Goal: Task Accomplishment & Management: Use online tool/utility

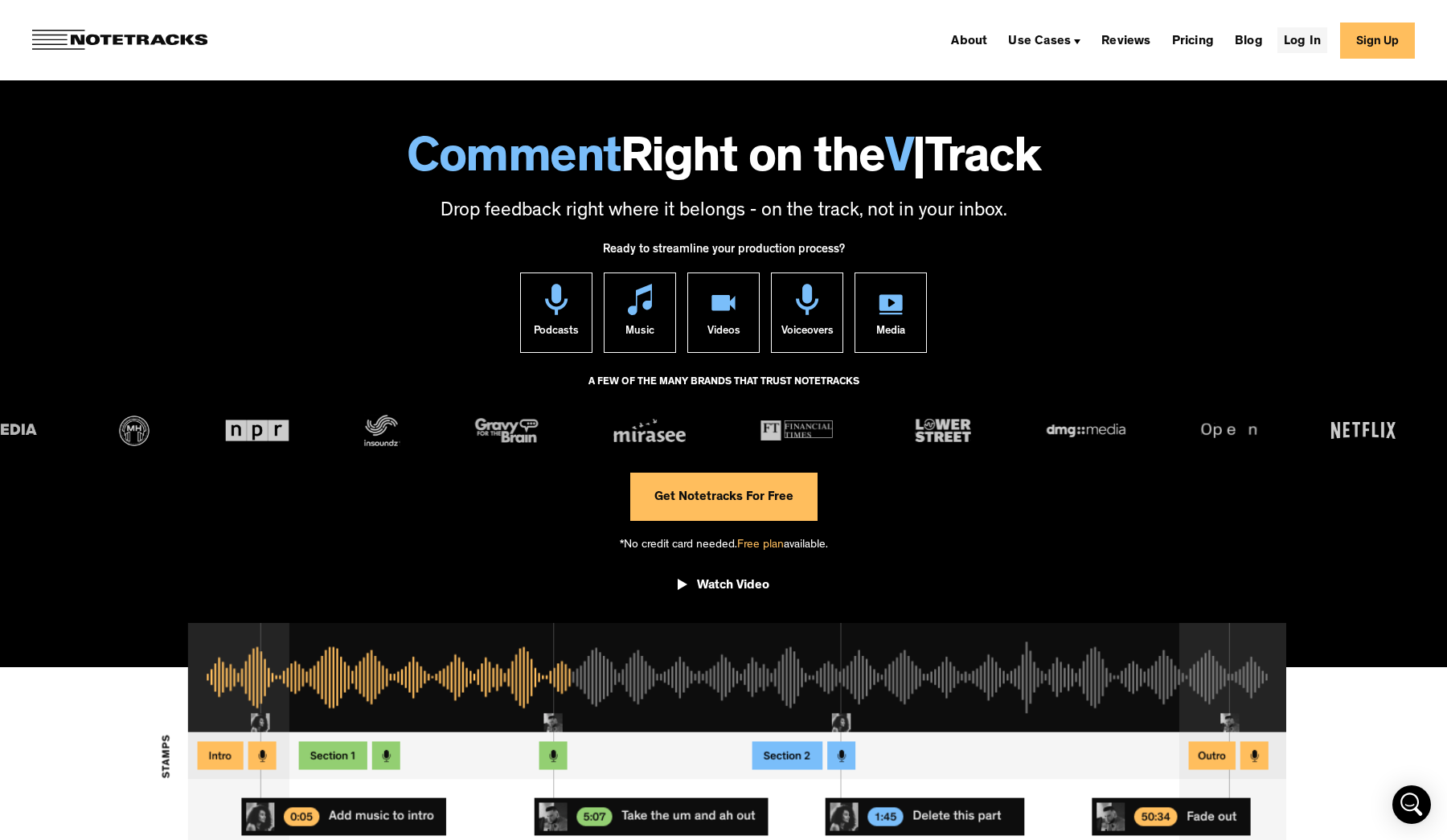
click at [1317, 39] on link "Log In" at bounding box center [1303, 40] width 50 height 26
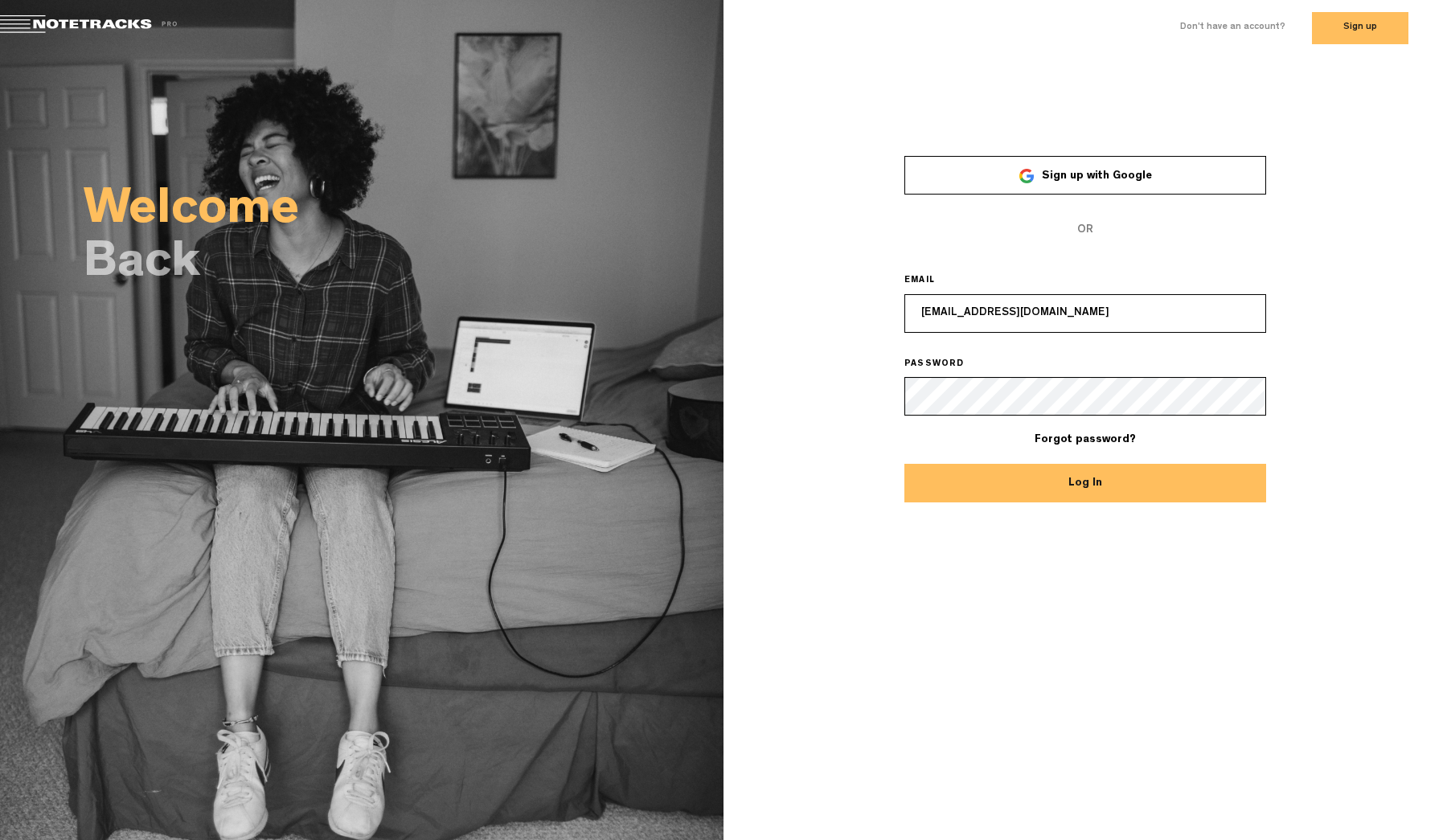
type input "christian@strop.co"
click at [1085, 483] on button "Log In" at bounding box center [1085, 483] width 362 height 39
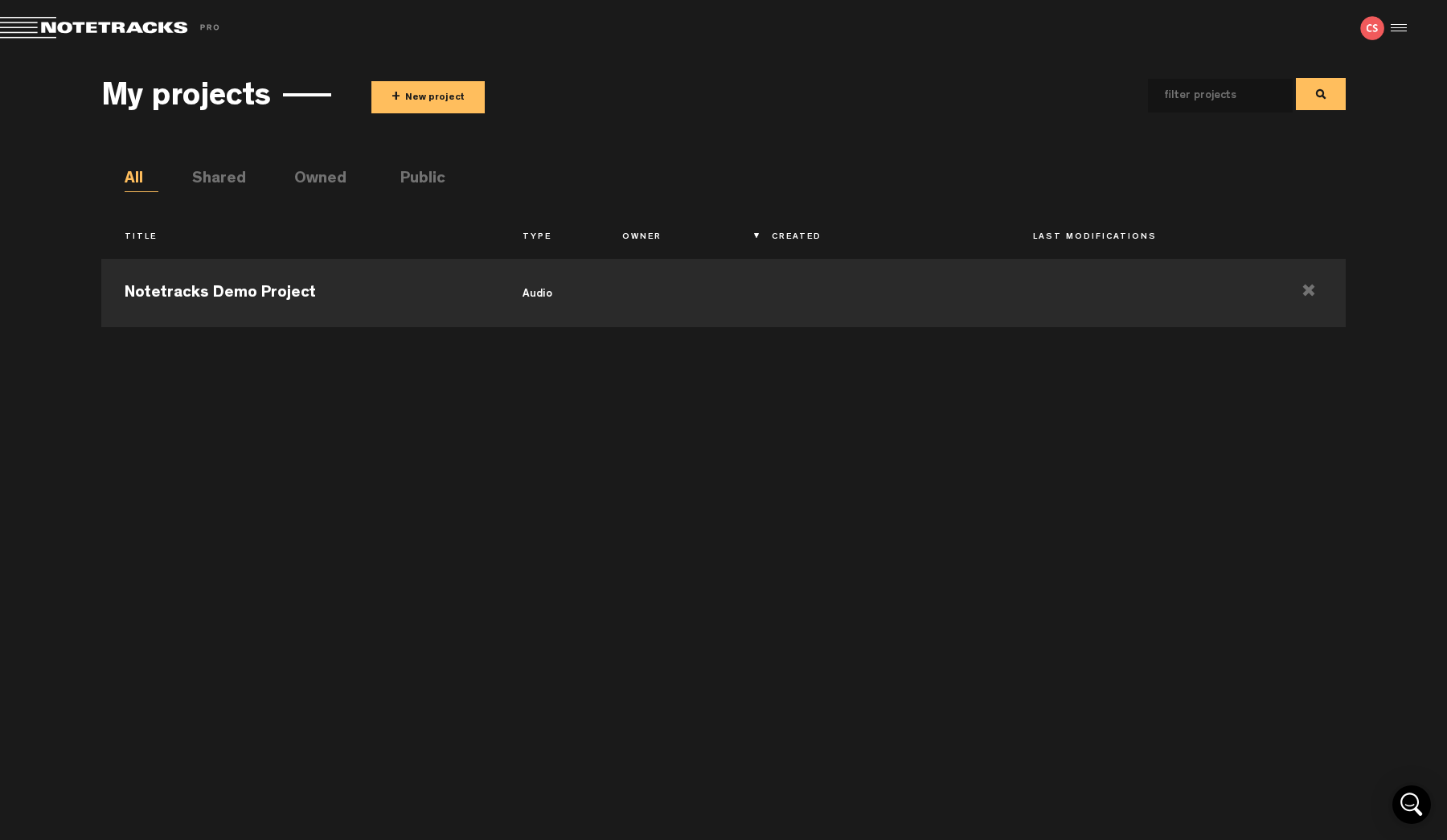
click at [448, 75] on div "My projects + New project" at bounding box center [723, 95] width 1245 height 60
click at [442, 87] on button "+ New project" at bounding box center [428, 97] width 114 height 32
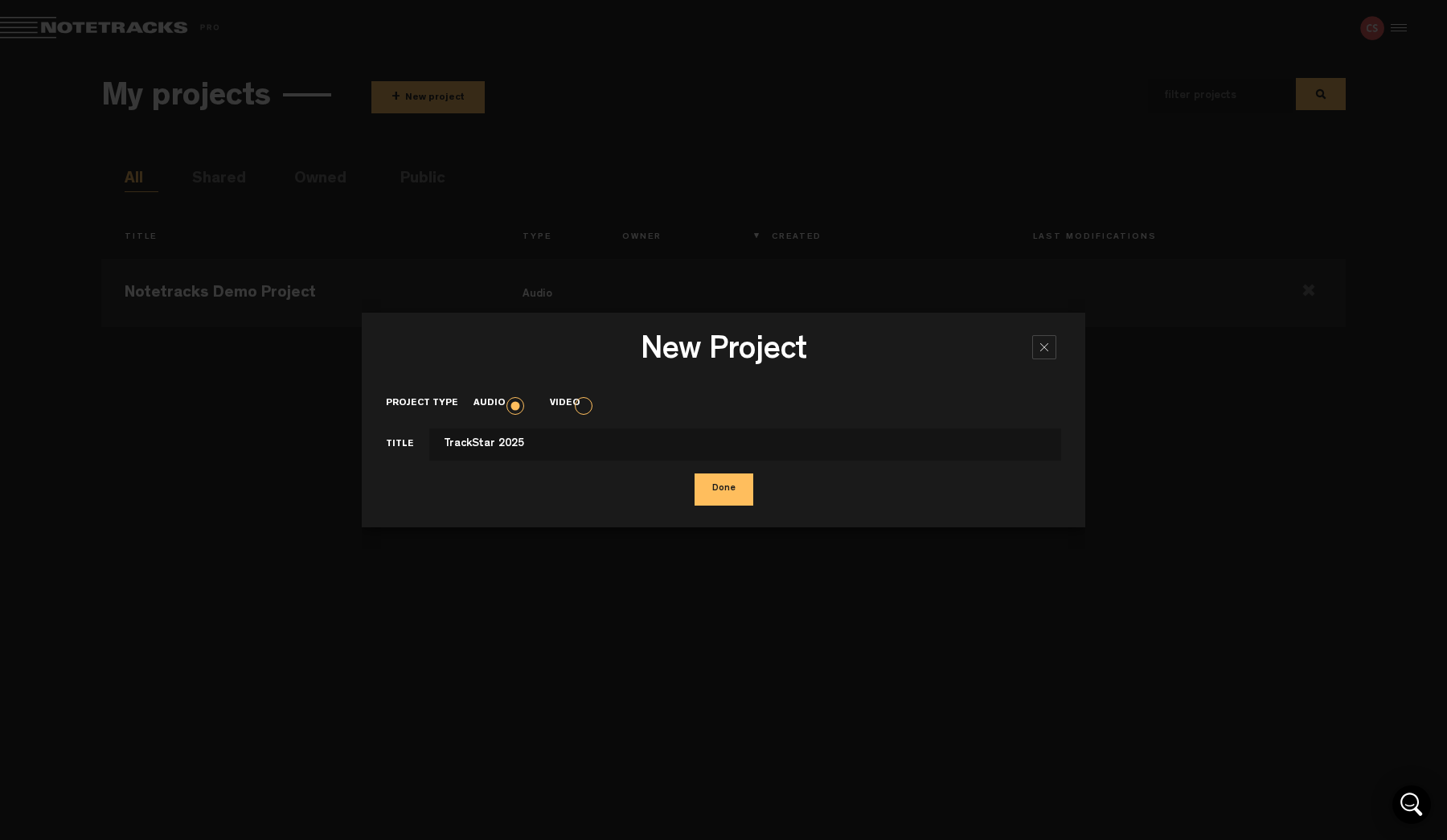
type input "TrackStar 2025"
click at [716, 493] on button "Done" at bounding box center [724, 489] width 59 height 32
